Goal: Task Accomplishment & Management: Manage account settings

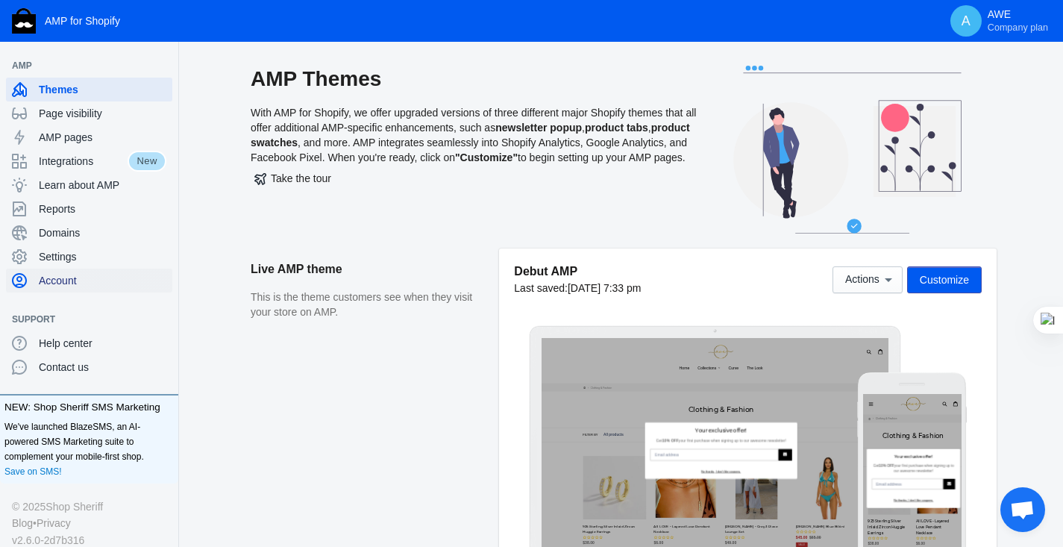
click at [90, 275] on span "Account" at bounding box center [103, 280] width 128 height 15
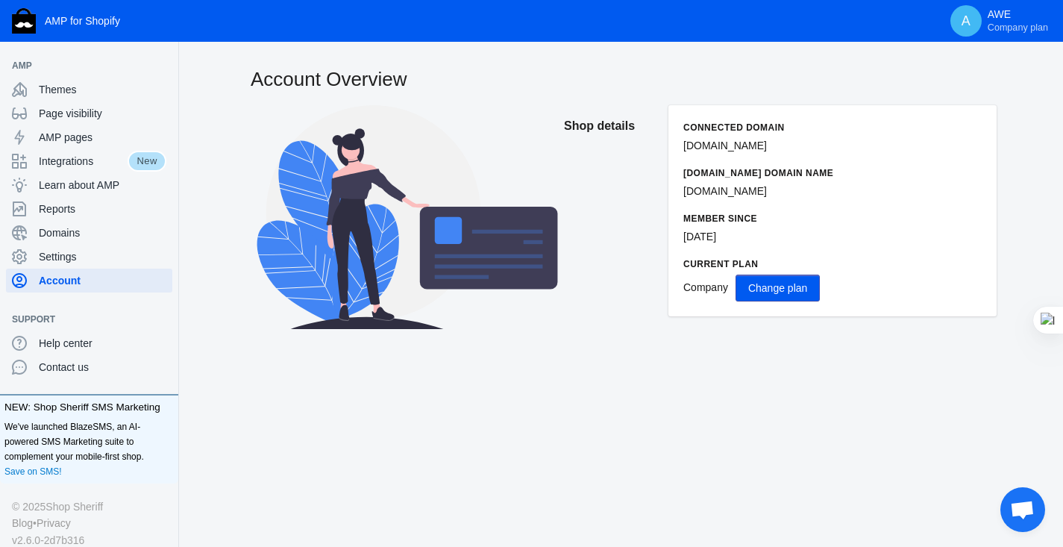
click at [751, 284] on button "Change plan" at bounding box center [778, 288] width 84 height 27
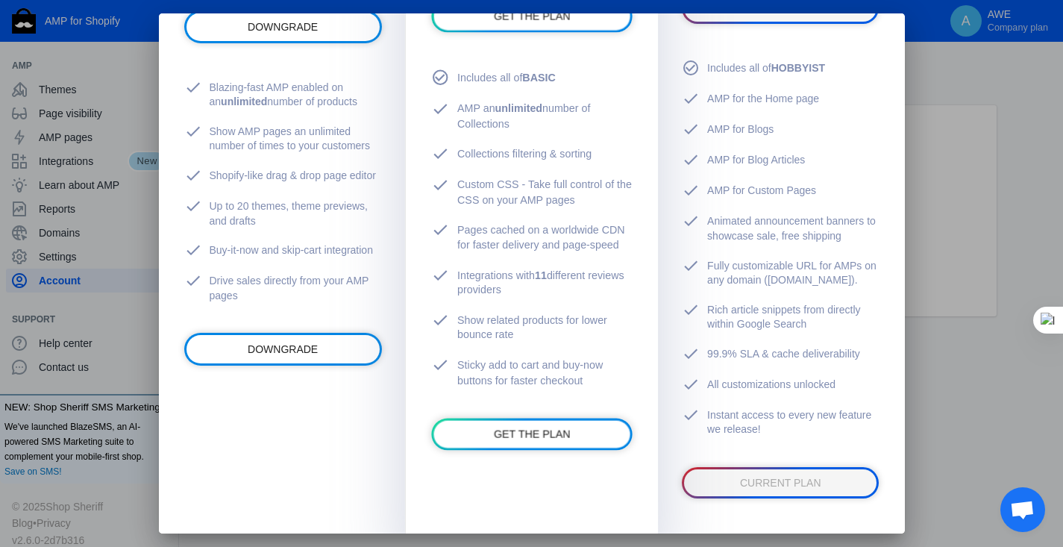
scroll to position [489, 0]
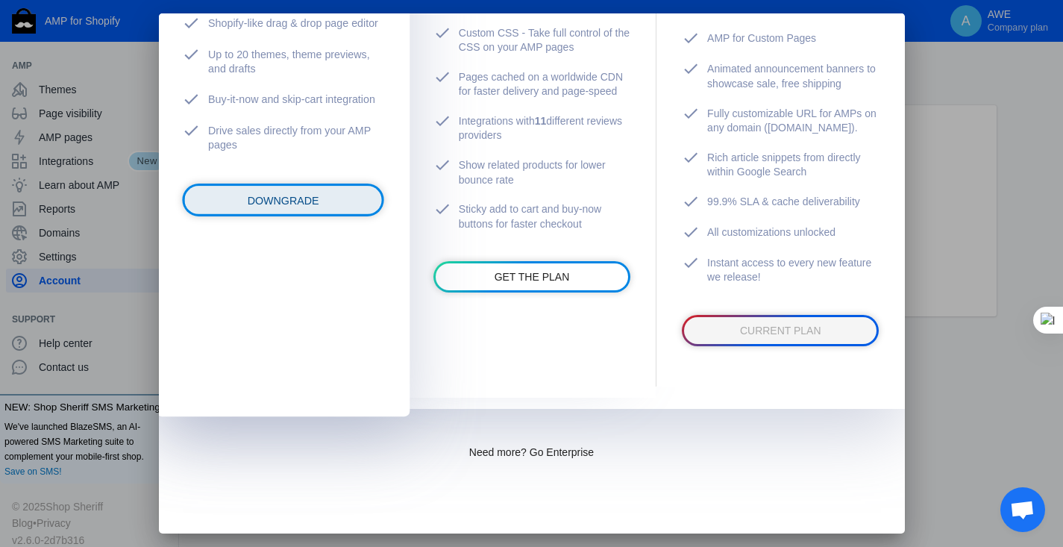
click at [347, 214] on link "DOWNGRADE" at bounding box center [282, 200] width 197 height 28
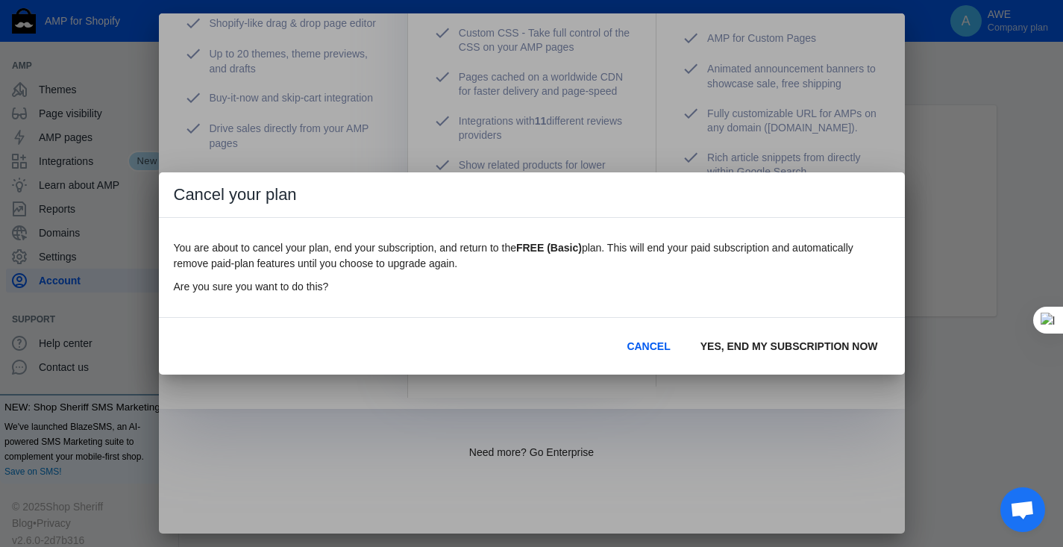
click at [757, 346] on span "YES, END MY SUBSCRIPTION NOW" at bounding box center [790, 346] width 178 height 12
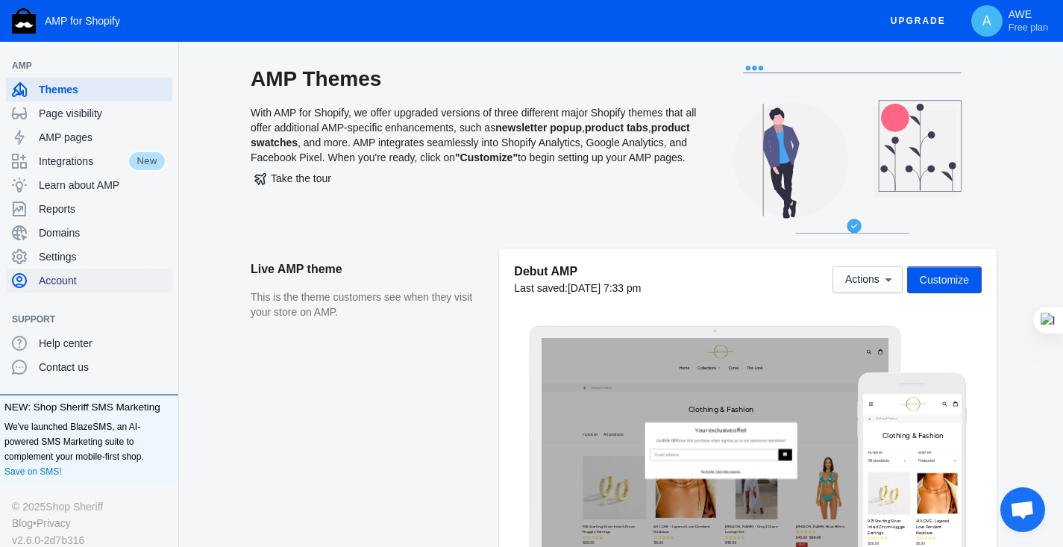
click at [90, 278] on span "Account" at bounding box center [103, 280] width 128 height 15
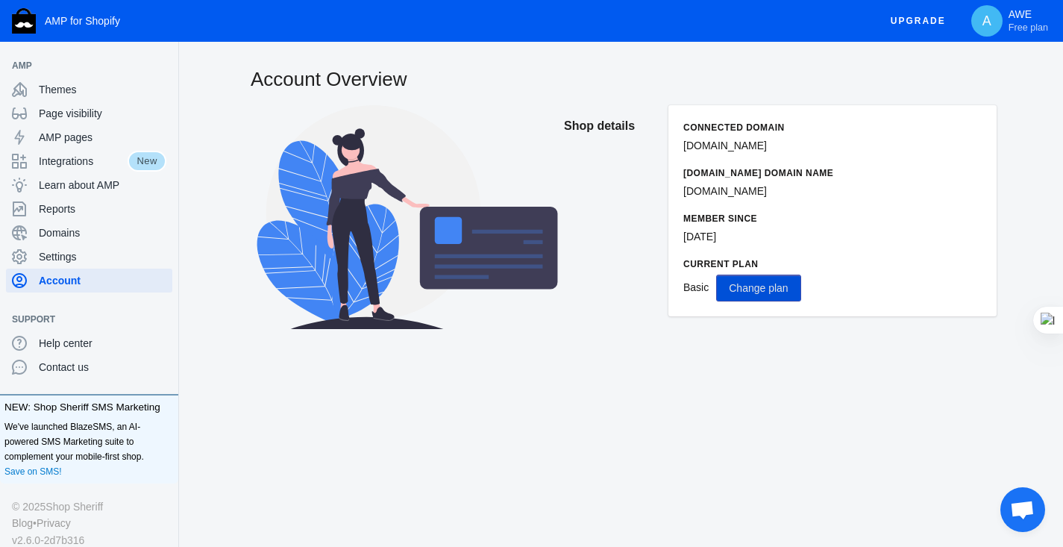
click at [743, 296] on button "Change plan" at bounding box center [758, 288] width 84 height 27
